Goal: Find specific page/section: Find specific page/section

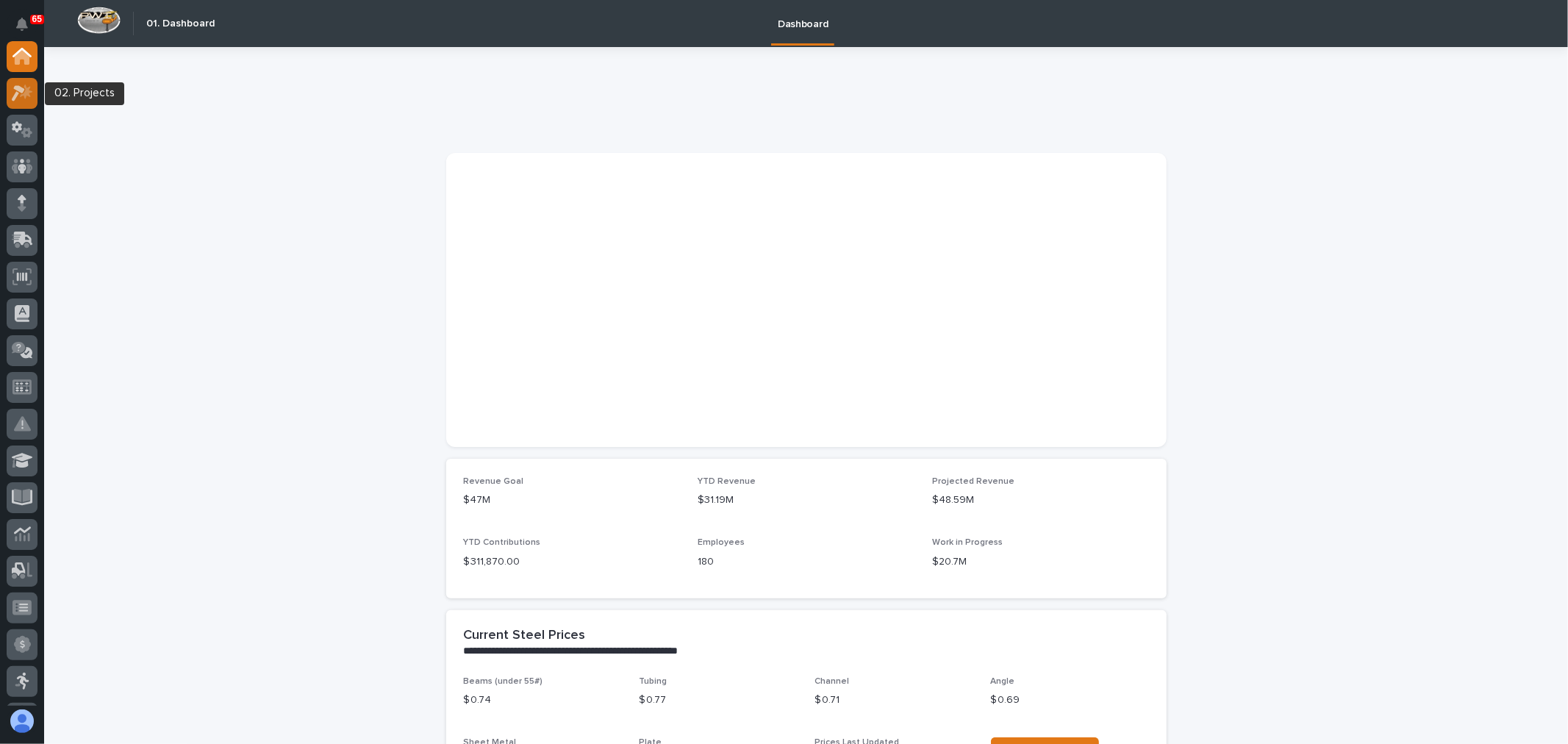
click at [18, 85] on icon at bounding box center [22, 93] width 21 height 17
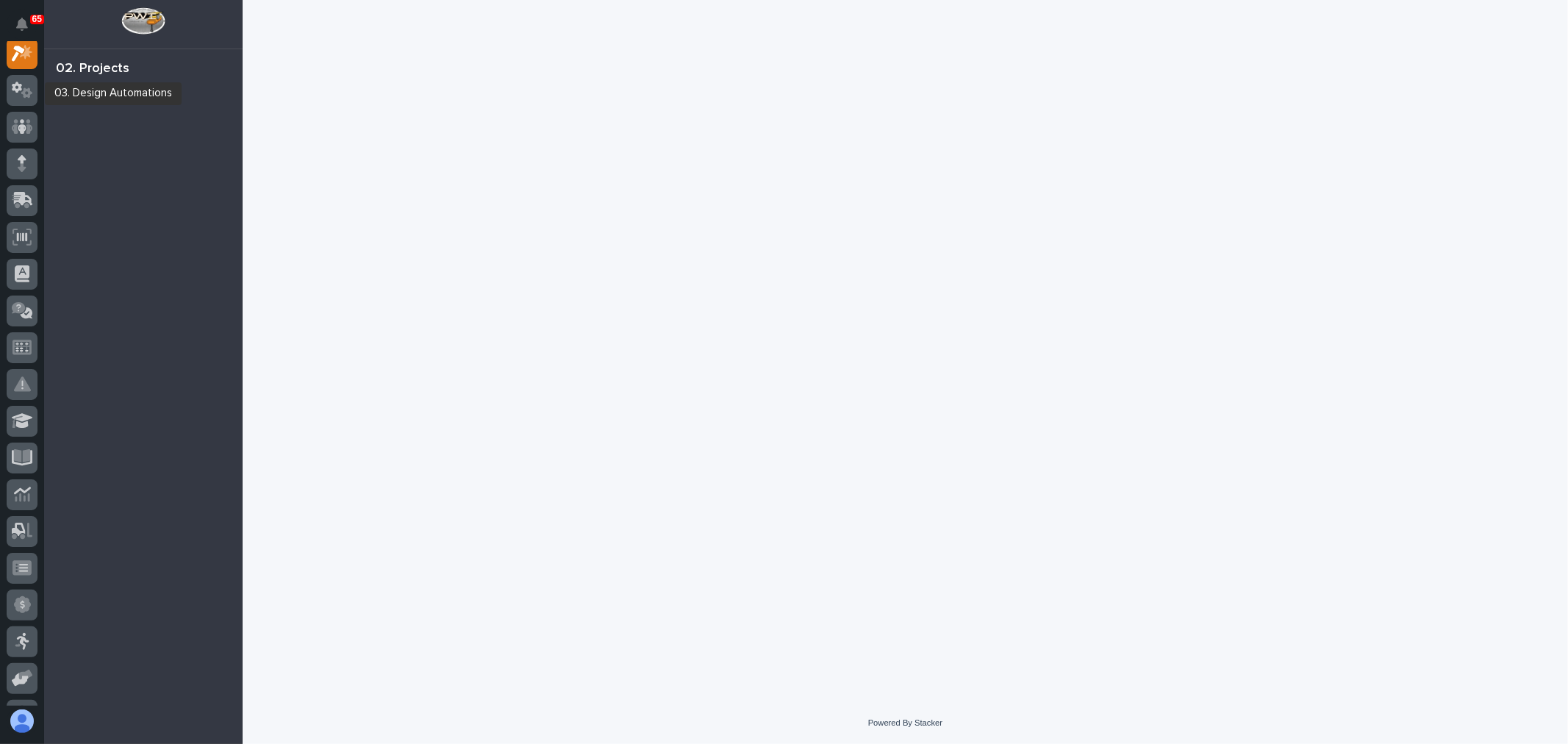
scroll to position [36, 0]
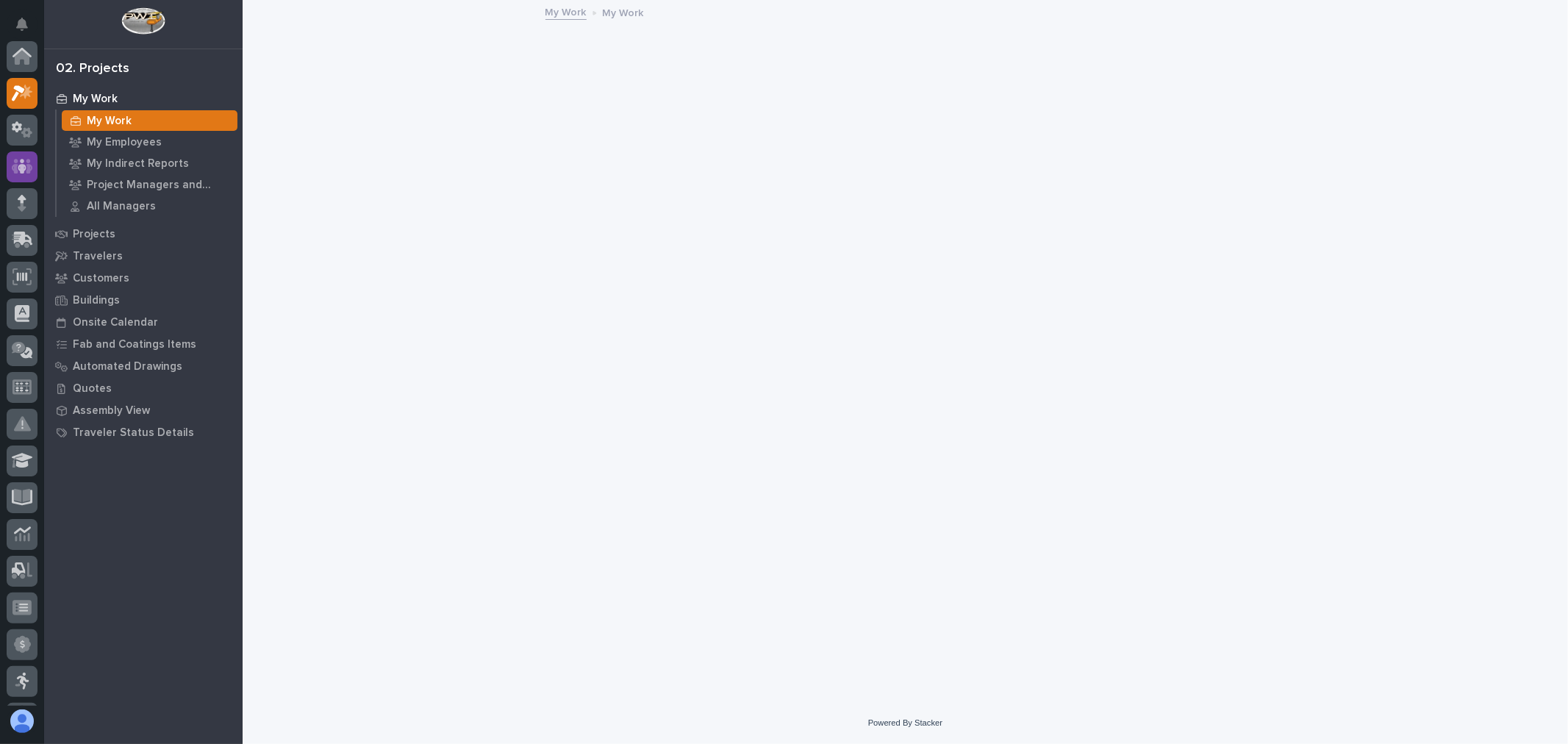
scroll to position [36, 0]
click at [87, 234] on p "Projects" at bounding box center [94, 234] width 43 height 14
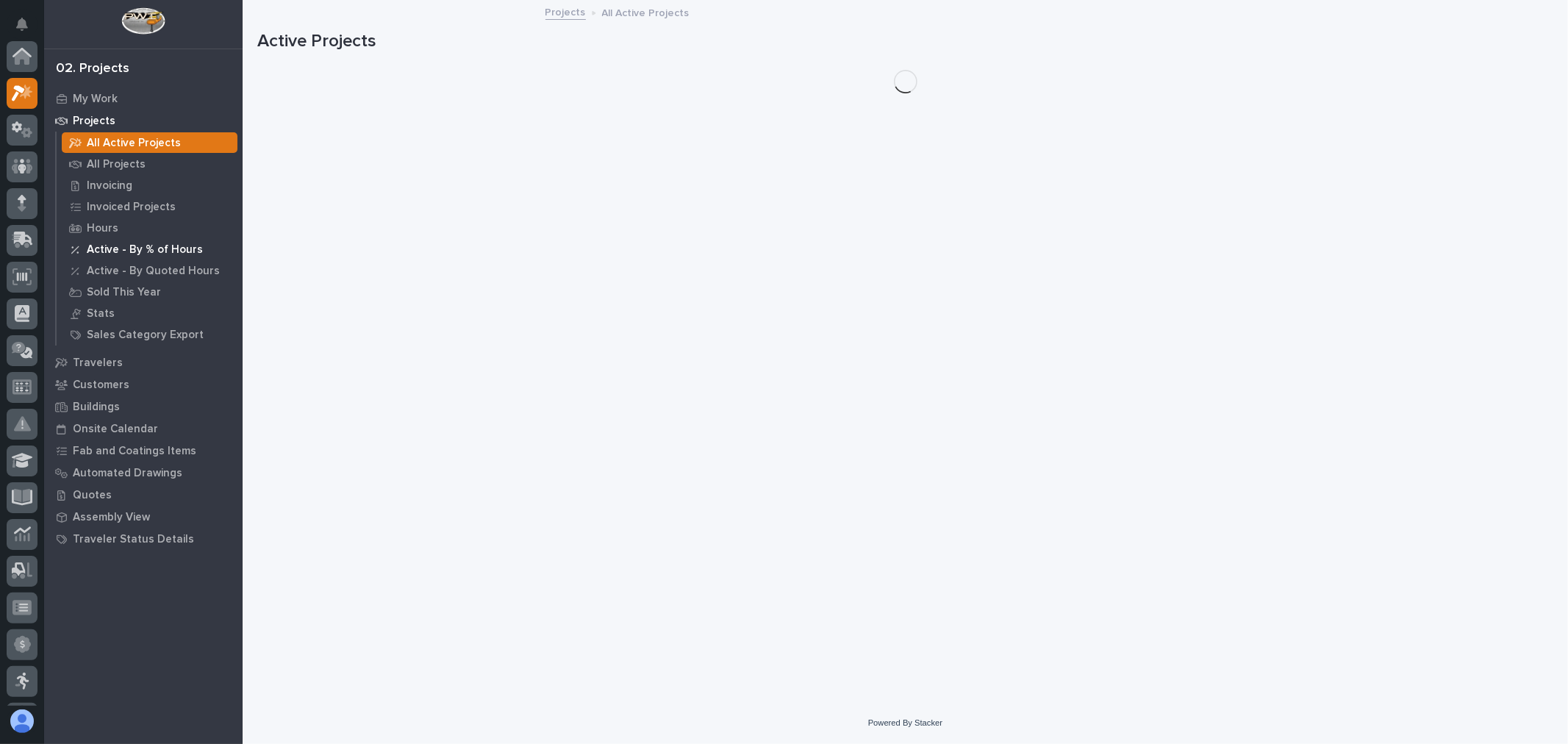
scroll to position [36, 0]
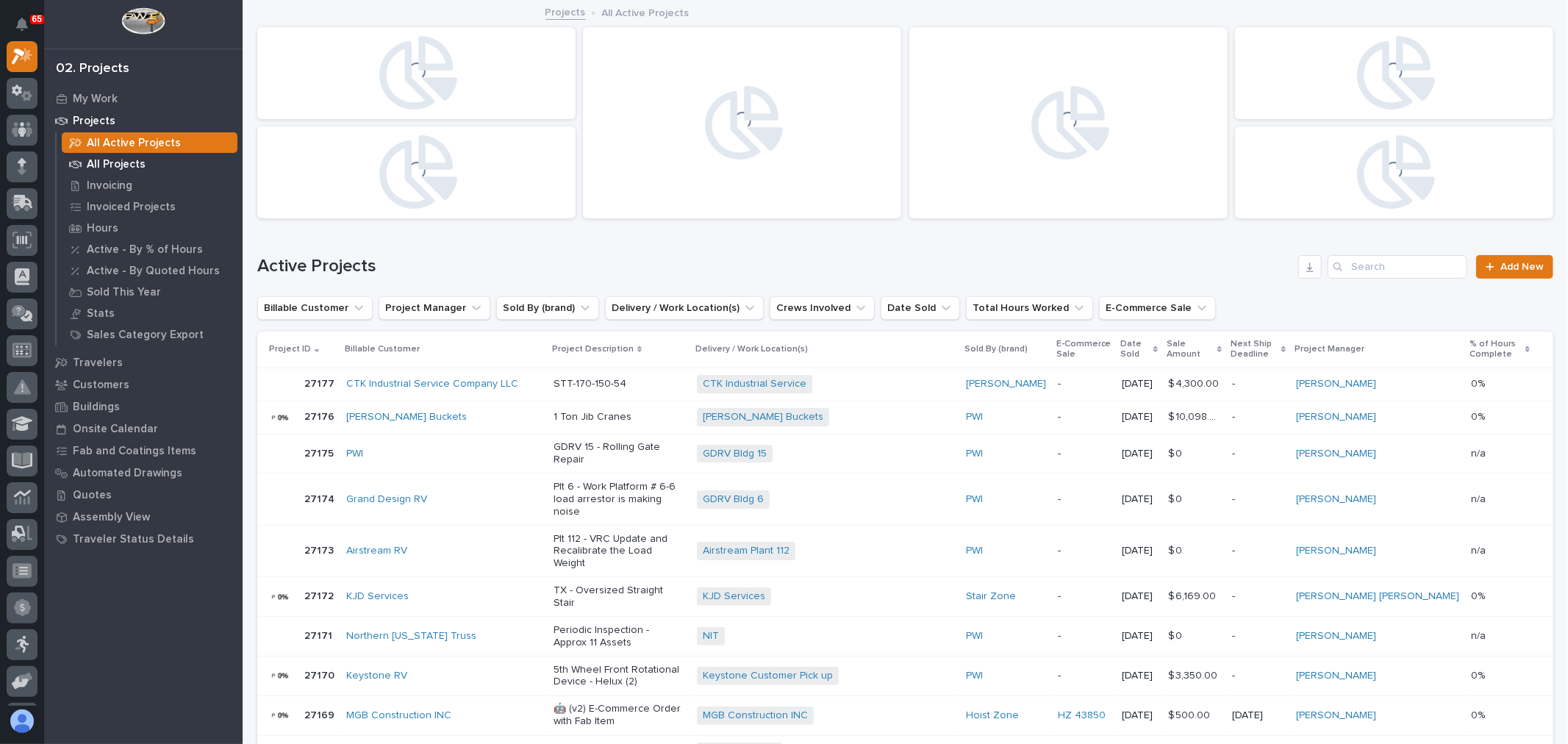
click at [132, 162] on p "All Projects" at bounding box center [116, 164] width 59 height 14
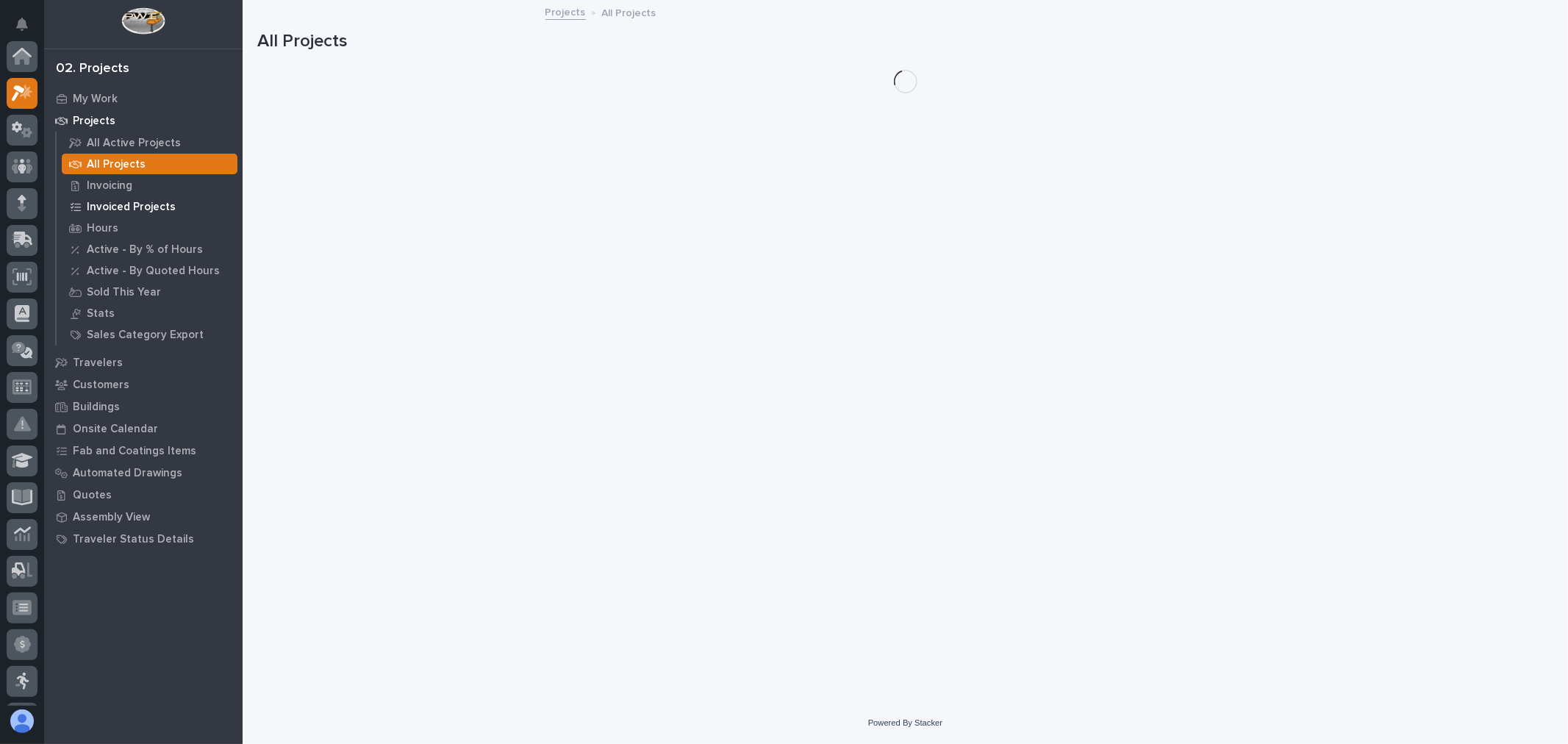
scroll to position [36, 0]
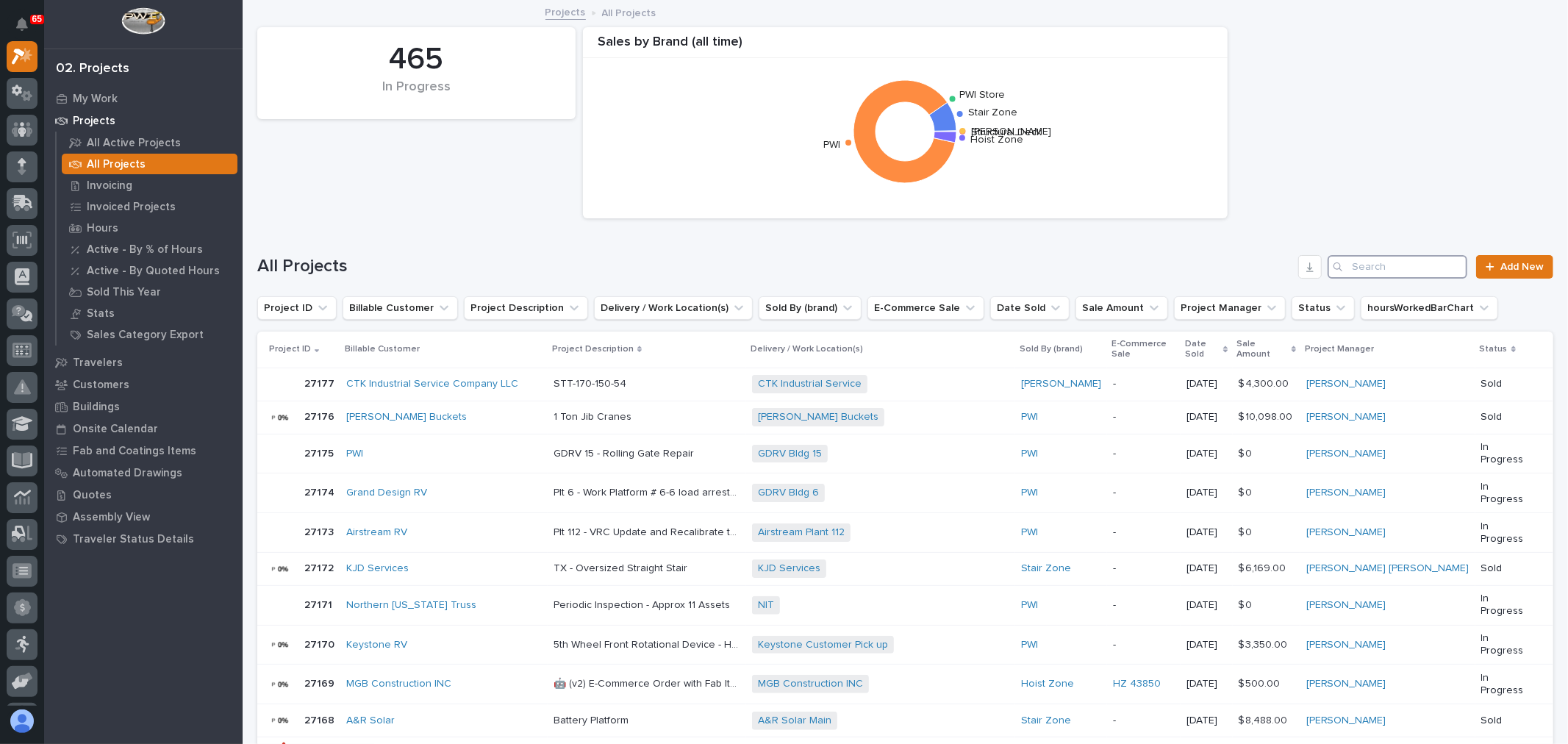
click at [1390, 268] on input "Search" at bounding box center [1397, 267] width 139 height 24
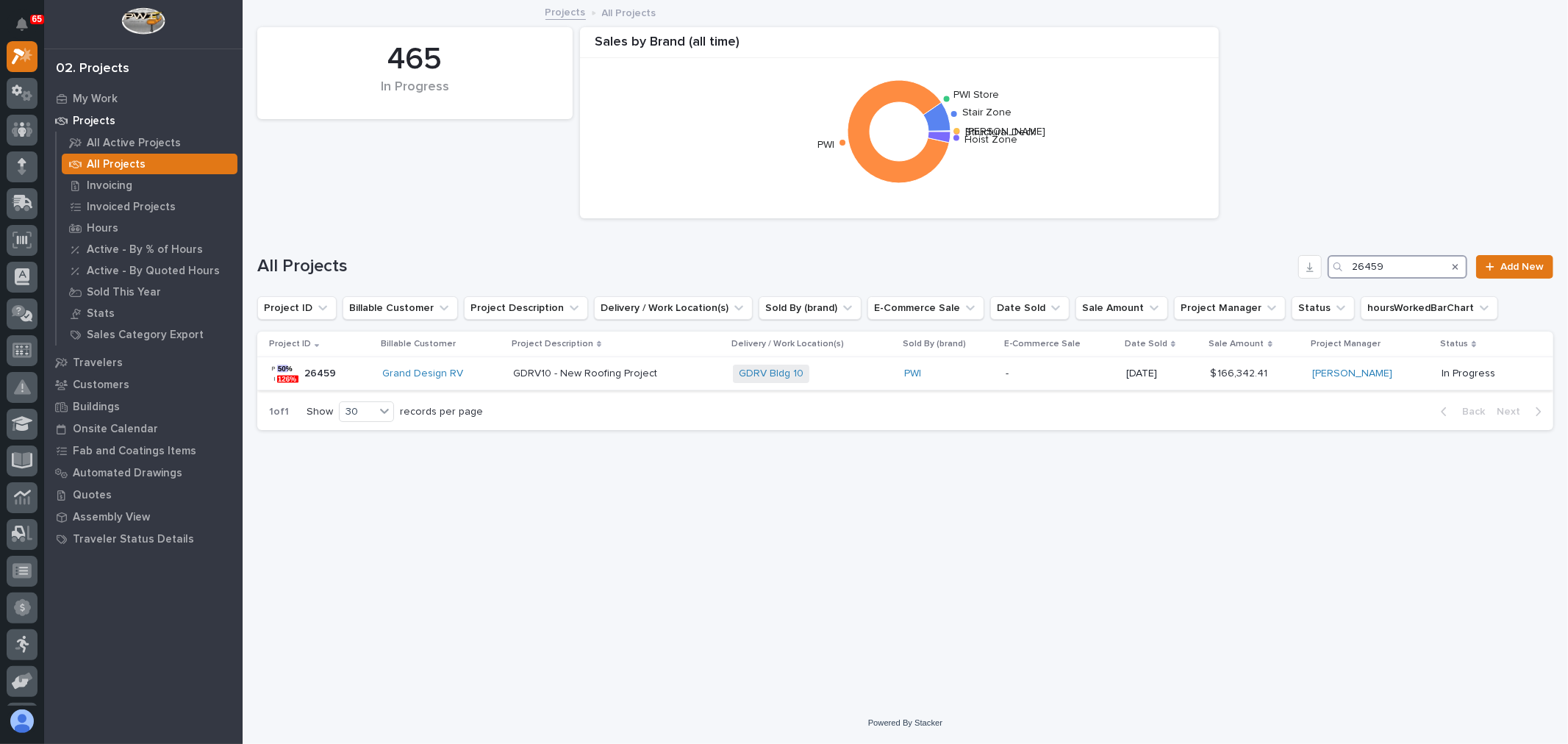
type input "26459"
click at [689, 380] on div "GDRV10 - New Roofing Project GDRV10 - New Roofing Project" at bounding box center [617, 373] width 208 height 25
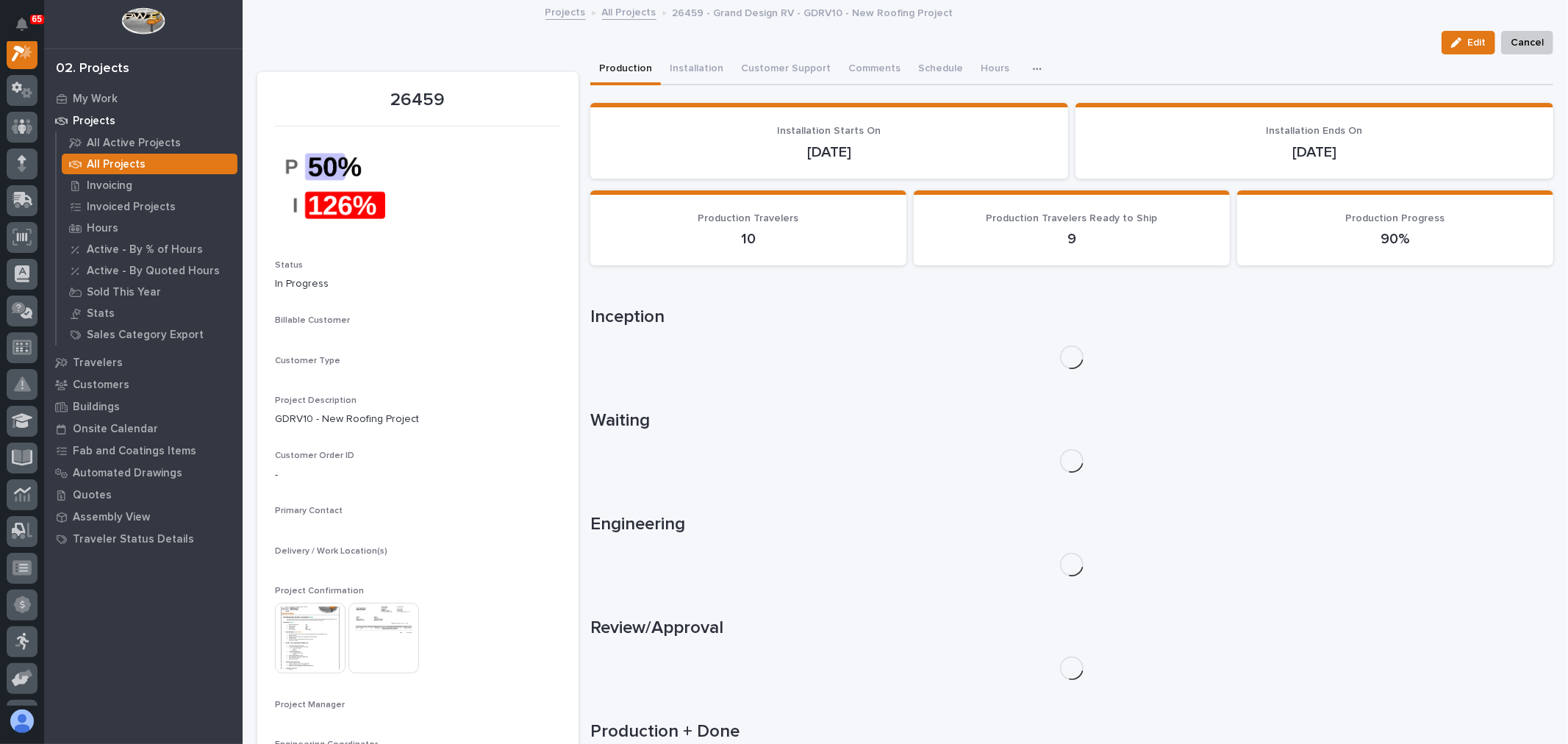
scroll to position [36, 0]
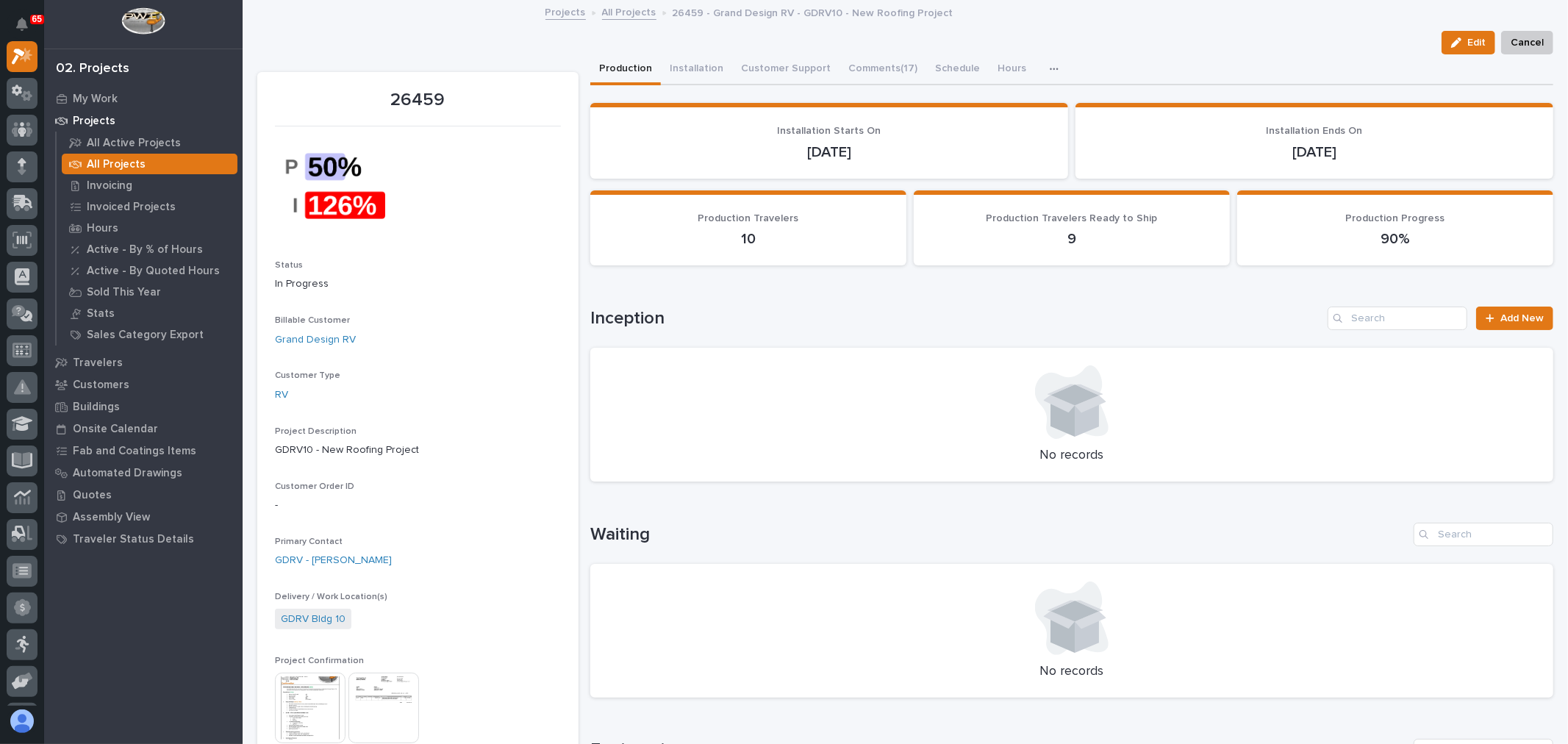
click at [323, 717] on img at bounding box center [310, 707] width 70 height 70
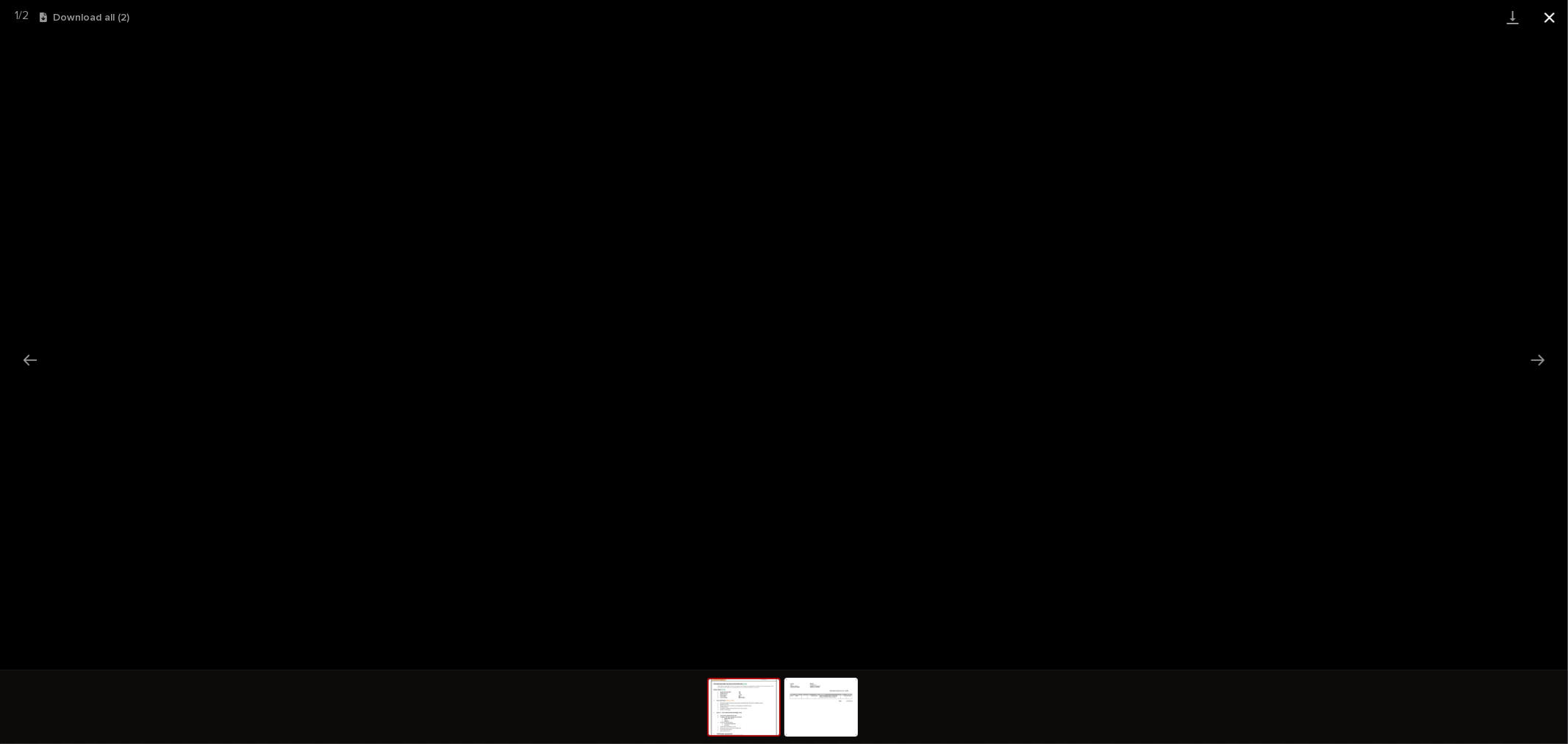
click at [1549, 15] on button "Close gallery" at bounding box center [1550, 17] width 36 height 35
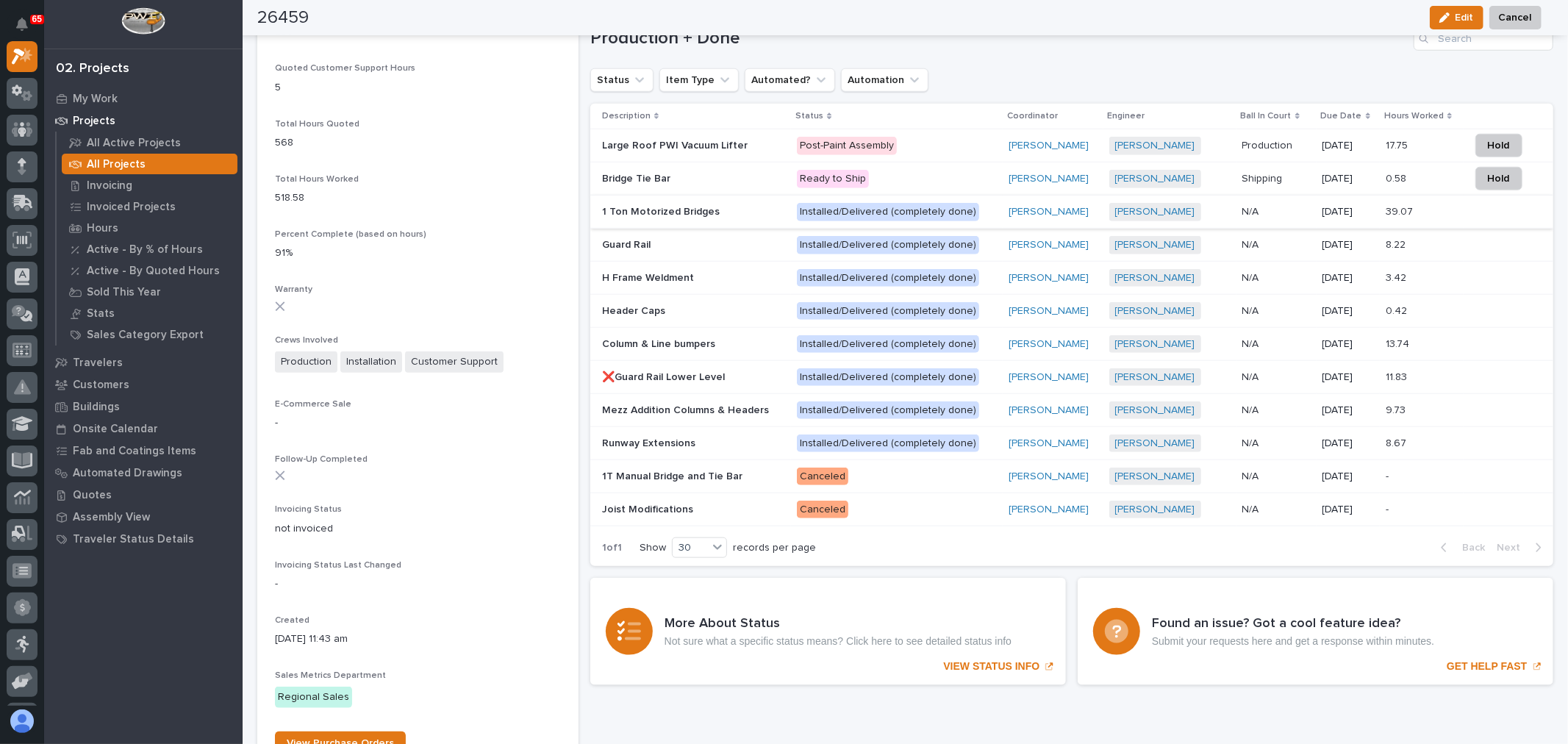
scroll to position [1061, 0]
